Goal: Information Seeking & Learning: Learn about a topic

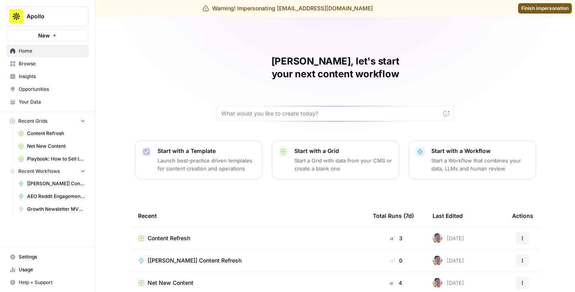
click at [210, 234] on div "Content Refresh" at bounding box center [249, 238] width 222 height 8
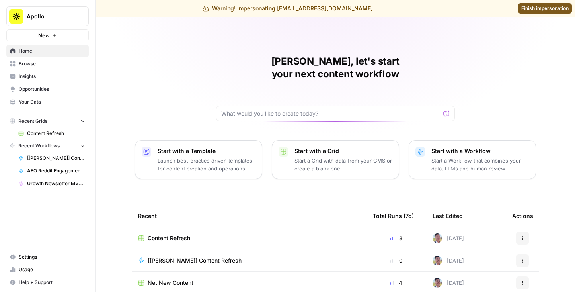
click at [19, 62] on span "Browse" at bounding box center [52, 63] width 67 height 7
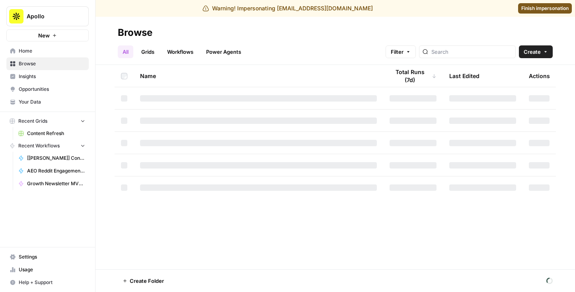
click at [195, 53] on link "Workflows" at bounding box center [180, 51] width 36 height 13
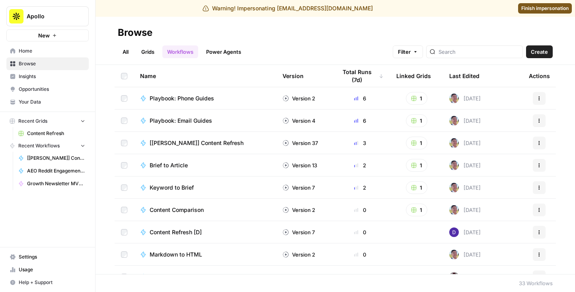
click at [198, 96] on span "Playbook: Phone Guides" at bounding box center [182, 98] width 65 height 8
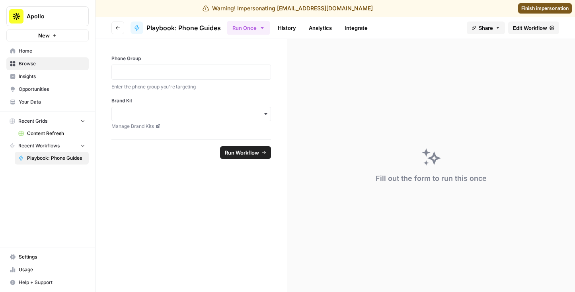
click at [521, 26] on span "Edit Workflow" at bounding box center [530, 28] width 34 height 8
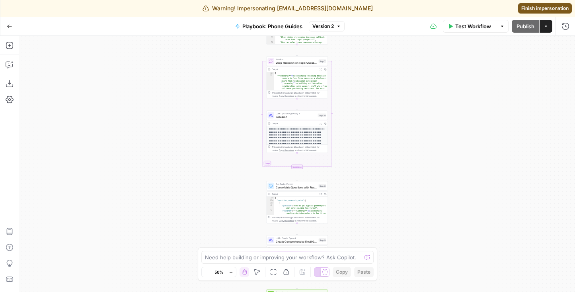
click at [321, 28] on span "Version 2" at bounding box center [324, 26] width 22 height 7
click at [6, 25] on button "Go Back" at bounding box center [9, 26] width 14 height 14
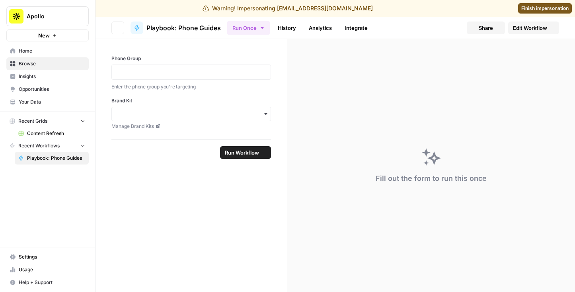
click at [6, 25] on div "Apollo New" at bounding box center [47, 20] width 95 height 41
click at [121, 31] on button "Go back" at bounding box center [118, 28] width 13 height 13
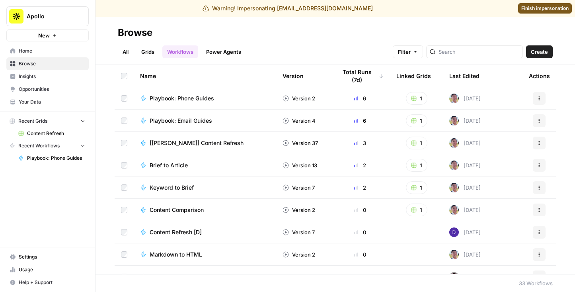
click at [167, 122] on span "Playbook: Email Guides" at bounding box center [181, 121] width 63 height 8
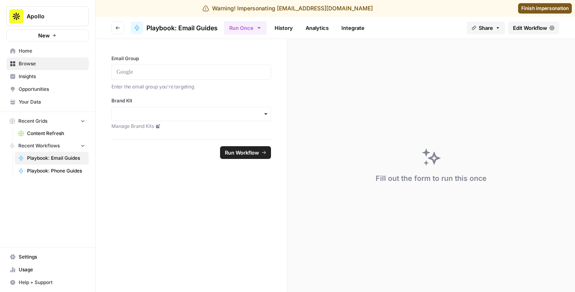
click at [519, 25] on span "Edit Workflow" at bounding box center [530, 28] width 34 height 8
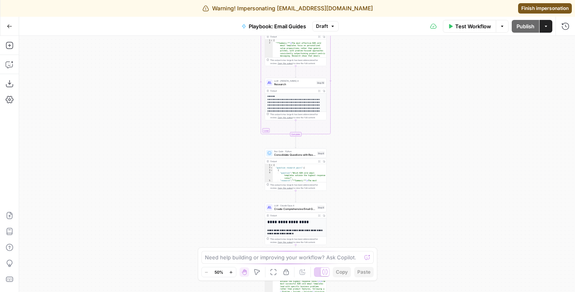
click at [324, 23] on span "Draft" at bounding box center [322, 26] width 12 height 7
click at [7, 27] on icon "button" at bounding box center [10, 26] width 6 height 6
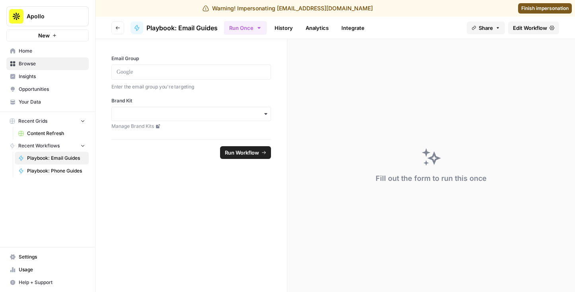
click at [115, 25] on button "Go back" at bounding box center [118, 28] width 13 height 13
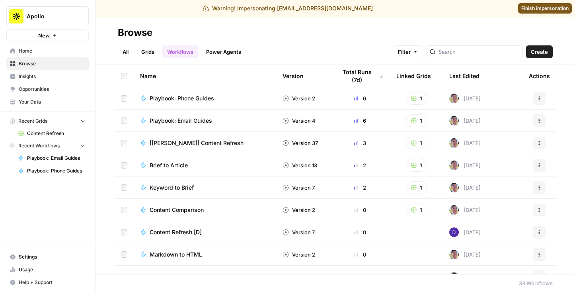
click at [176, 141] on span "[[PERSON_NAME]] Content Refresh" at bounding box center [197, 143] width 94 height 8
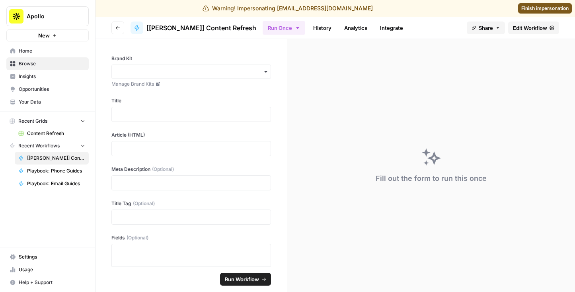
click at [529, 26] on span "Edit Workflow" at bounding box center [530, 28] width 34 height 8
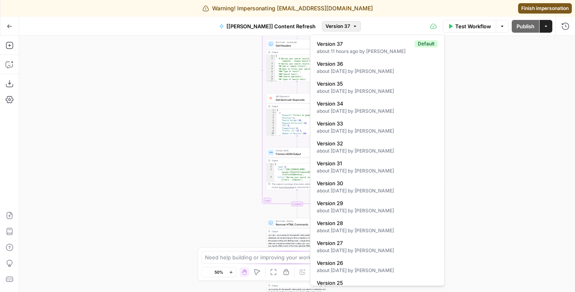
click at [329, 26] on span "Version 37" at bounding box center [338, 26] width 25 height 7
click at [8, 27] on icon "button" at bounding box center [10, 26] width 6 height 6
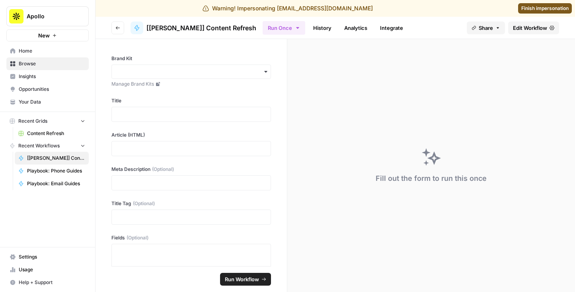
click at [115, 22] on button "Go back" at bounding box center [118, 28] width 13 height 13
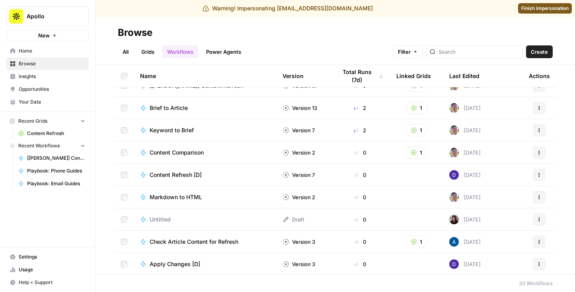
scroll to position [163, 0]
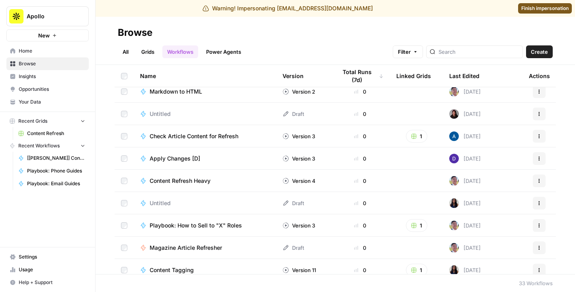
click at [79, 15] on icon "Workspace: Apollo" at bounding box center [82, 16] width 8 height 8
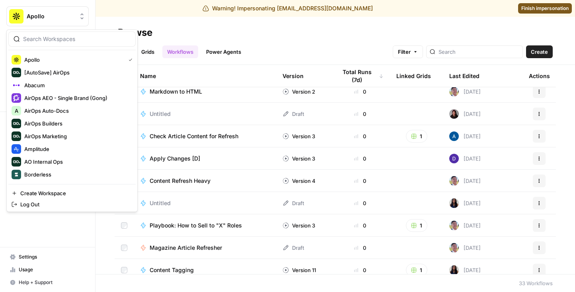
click at [82, 39] on input "search" at bounding box center [77, 39] width 108 height 8
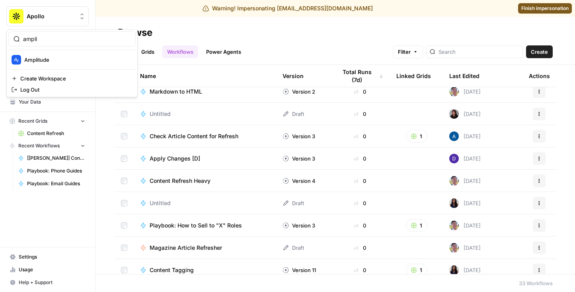
type input "ampli"
click at [81, 64] on div "Amplitude" at bounding box center [72, 60] width 121 height 10
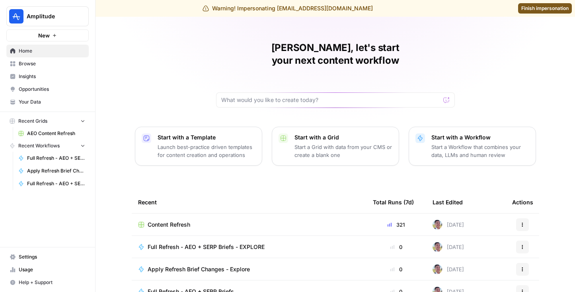
scroll to position [16, 0]
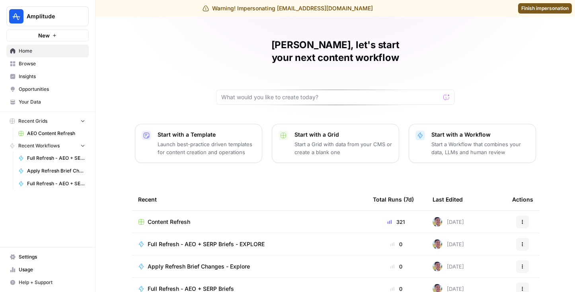
click at [41, 59] on link "Browse" at bounding box center [47, 63] width 82 height 13
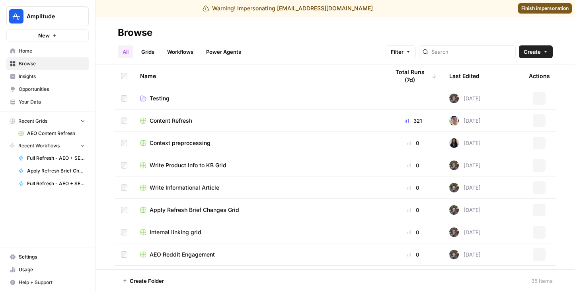
click at [180, 52] on link "Workflows" at bounding box center [180, 51] width 36 height 13
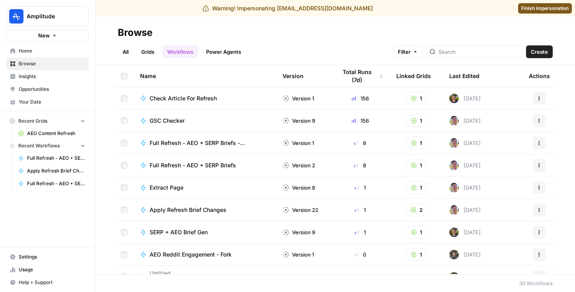
click at [463, 70] on div "Last Edited" at bounding box center [465, 76] width 30 height 22
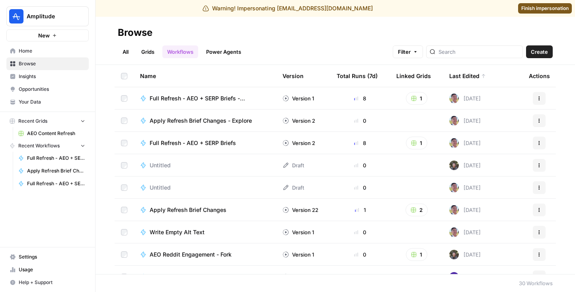
click at [186, 96] on span "Full Refresh - AEO + SERP Briefs - EXPLORE" at bounding box center [207, 98] width 114 height 8
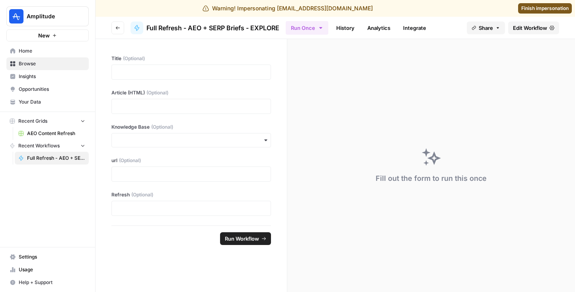
click at [520, 32] on link "Edit Workflow" at bounding box center [534, 28] width 51 height 13
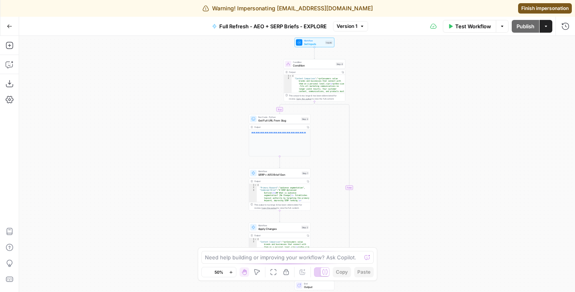
click at [344, 27] on span "Version 1" at bounding box center [347, 26] width 21 height 7
click at [8, 27] on icon "button" at bounding box center [10, 26] width 6 height 6
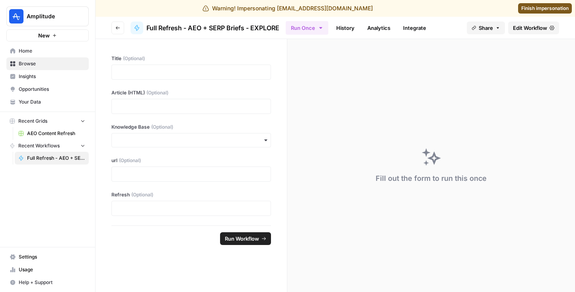
click at [117, 28] on icon "button" at bounding box center [117, 27] width 5 height 5
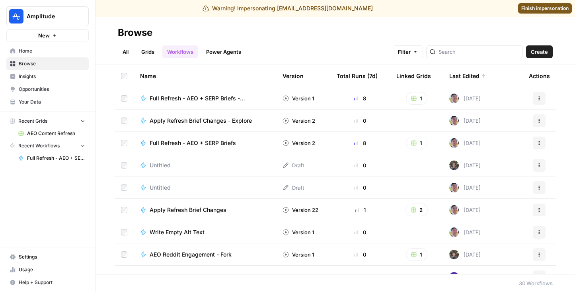
click at [532, 8] on span "Finish impersonation" at bounding box center [545, 8] width 47 height 7
